Goal: Transaction & Acquisition: Book appointment/travel/reservation

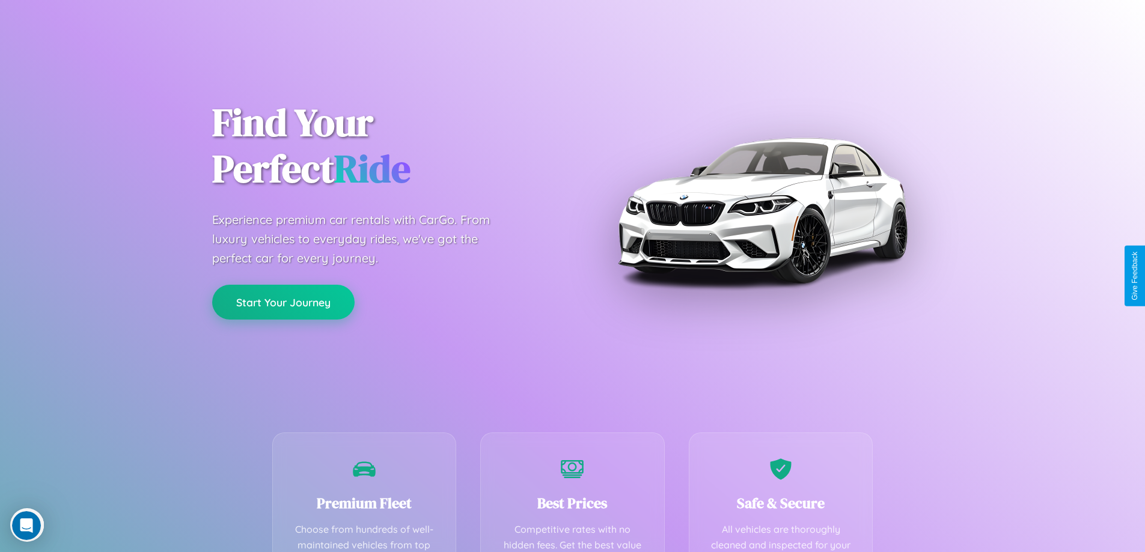
click at [283, 302] on button "Start Your Journey" at bounding box center [283, 302] width 142 height 35
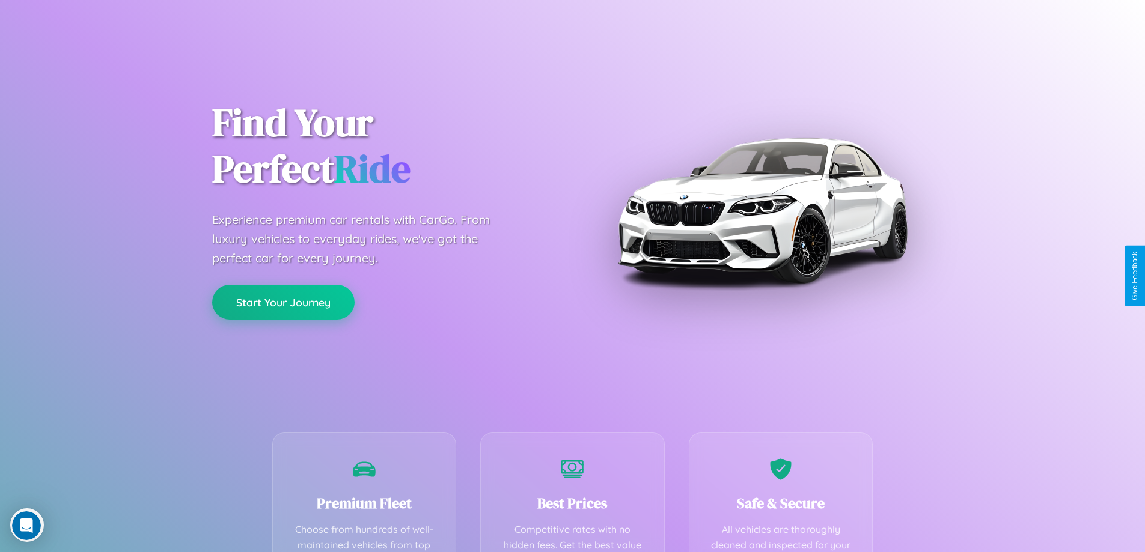
click at [283, 302] on button "Start Your Journey" at bounding box center [283, 302] width 142 height 35
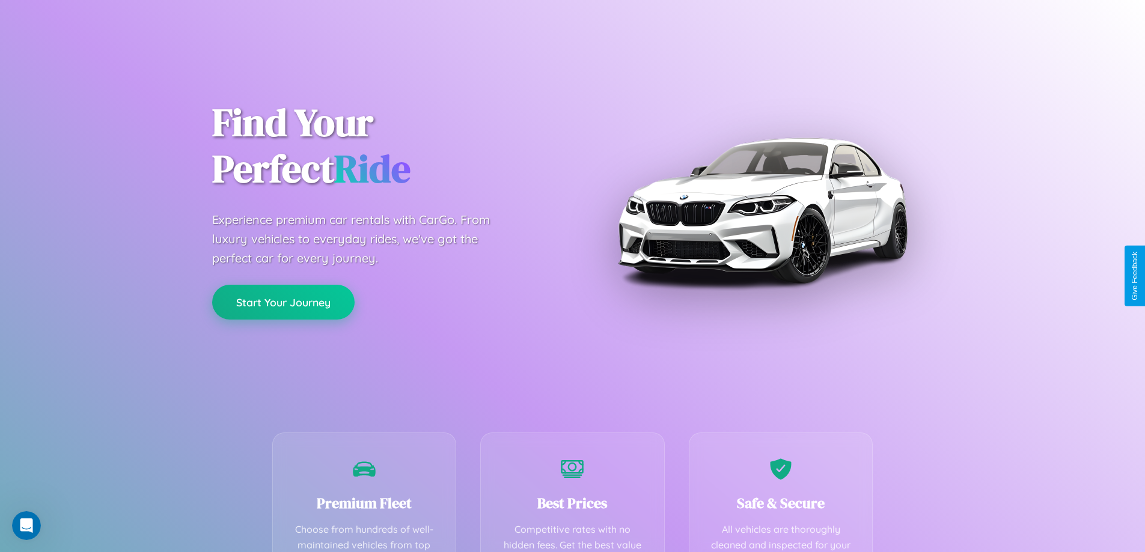
click at [283, 302] on button "Start Your Journey" at bounding box center [283, 302] width 142 height 35
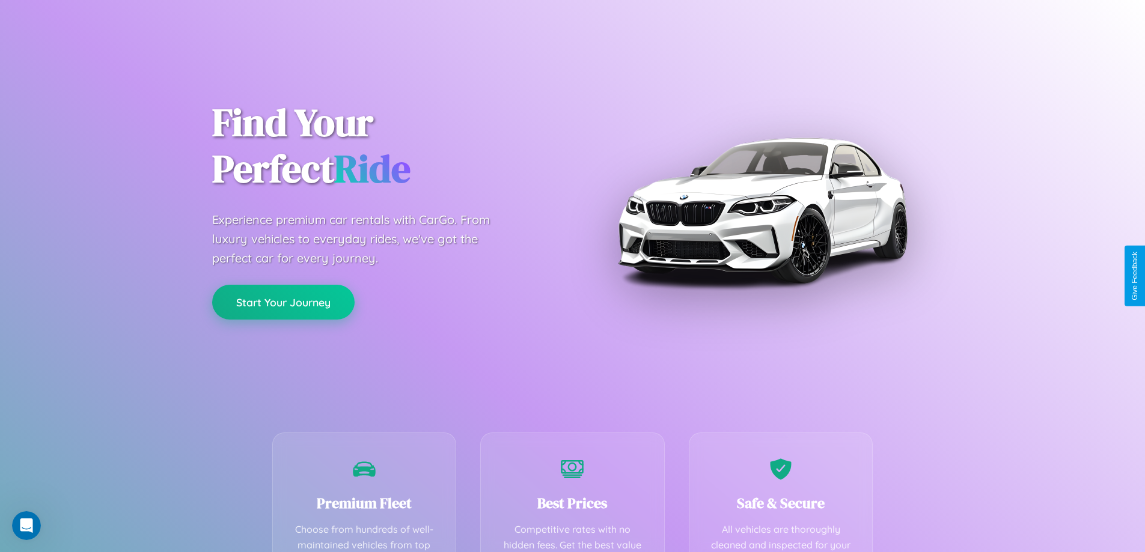
click at [283, 302] on button "Start Your Journey" at bounding box center [283, 302] width 142 height 35
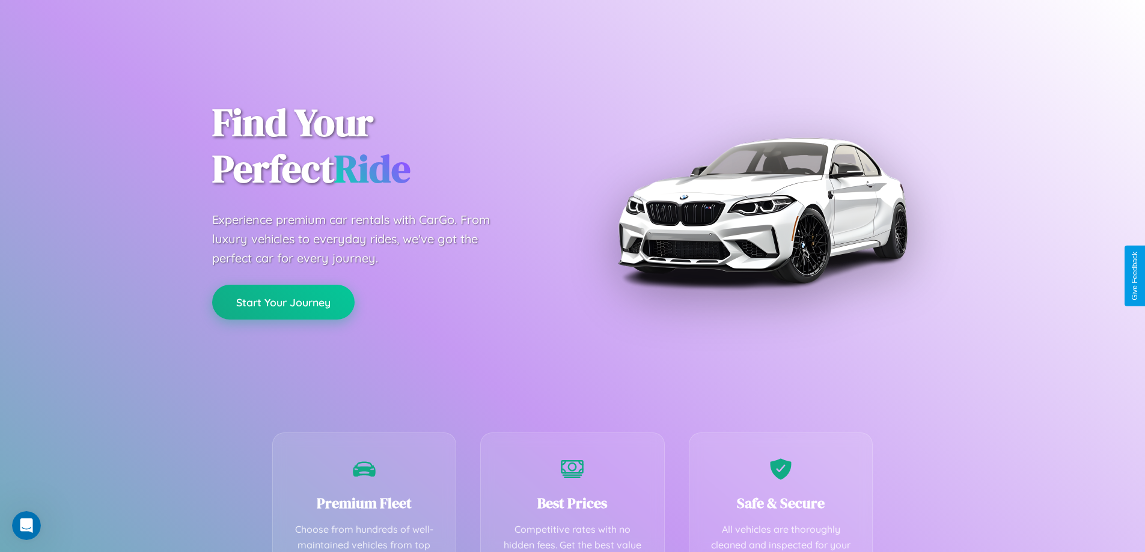
click at [283, 302] on button "Start Your Journey" at bounding box center [283, 302] width 142 height 35
